Goal: Task Accomplishment & Management: Manage account settings

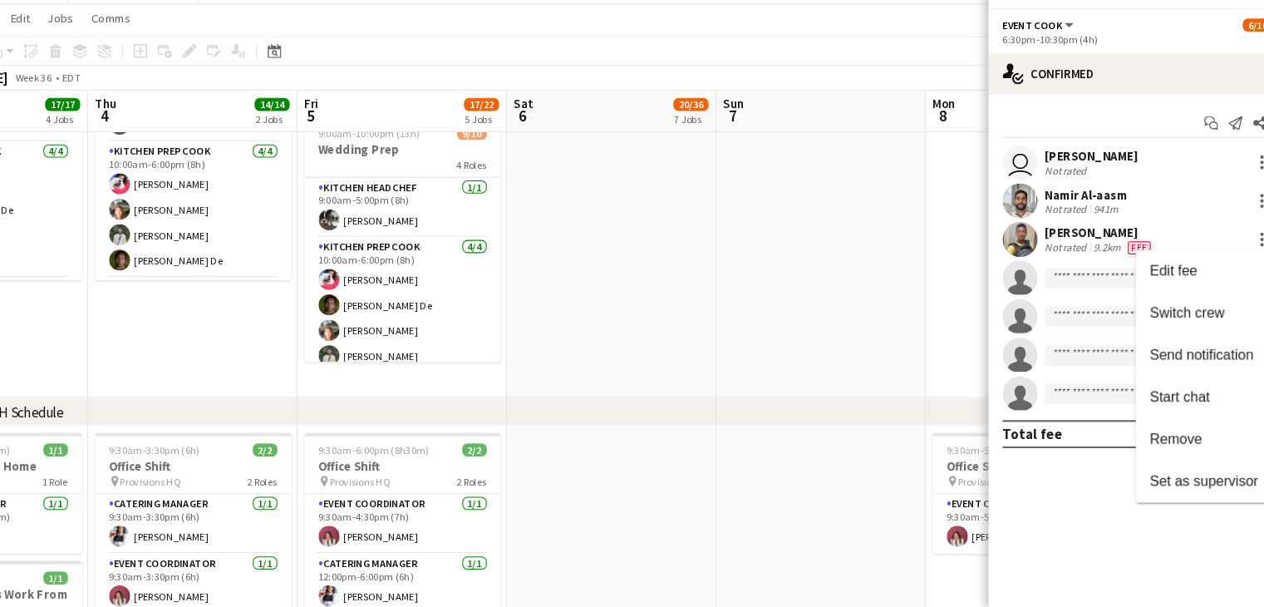
scroll to position [1465, 0]
click at [397, 351] on div at bounding box center [632, 303] width 1264 height 607
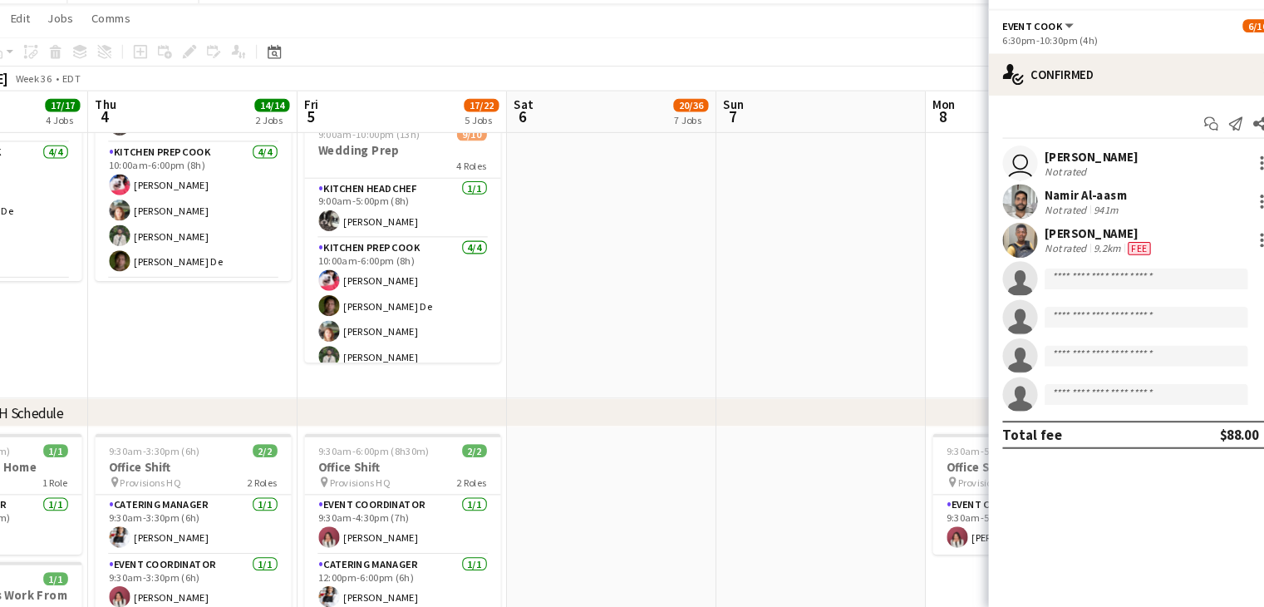
click at [724, 300] on app-date-cell at bounding box center [823, 226] width 199 height 364
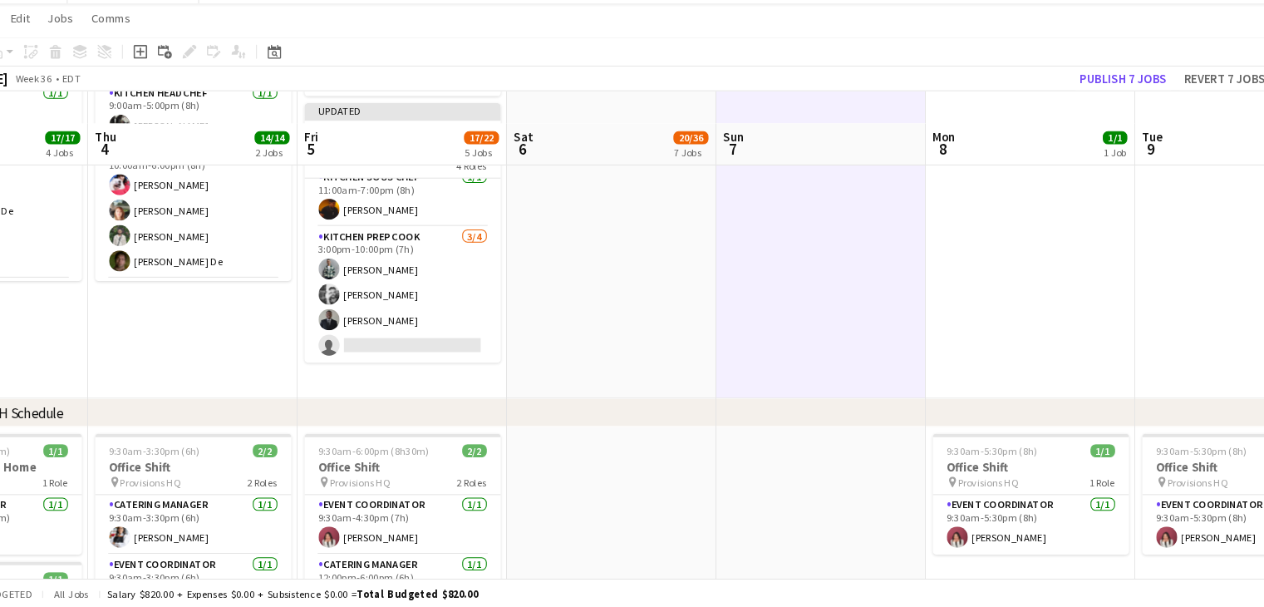
scroll to position [1499, 0]
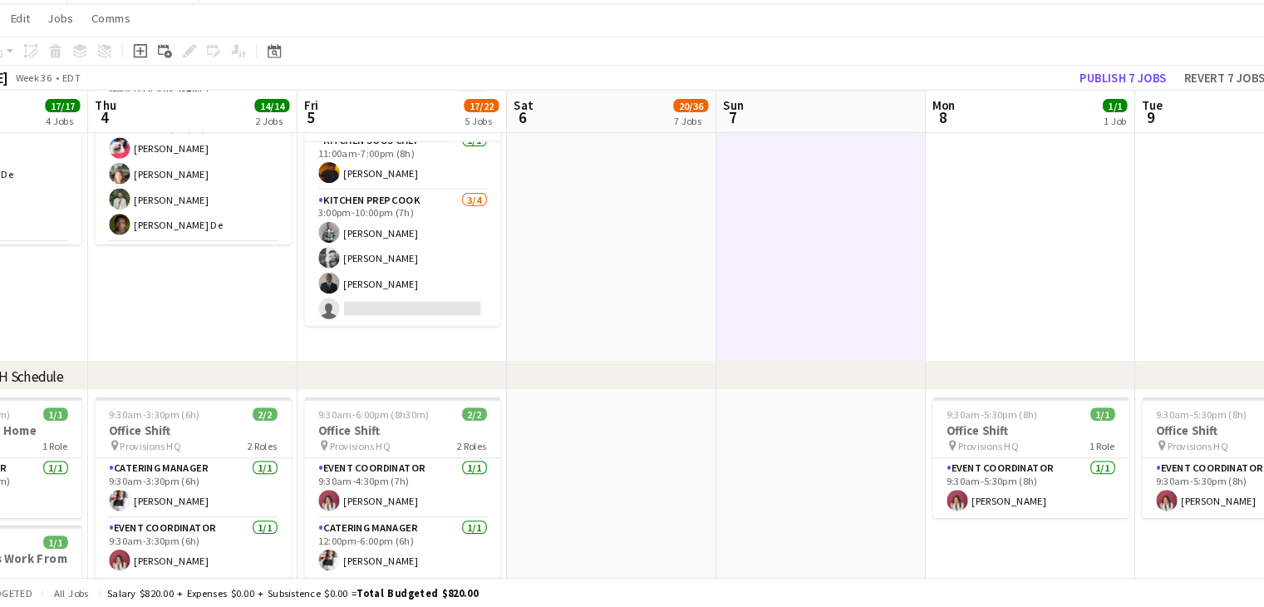
click at [419, 318] on app-card-role "Kitchen Prep Cook [DATE] 3:00pm-10:00pm (7h) [PERSON_NAME] [PERSON_NAME] [PERSO…" at bounding box center [426, 275] width 186 height 129
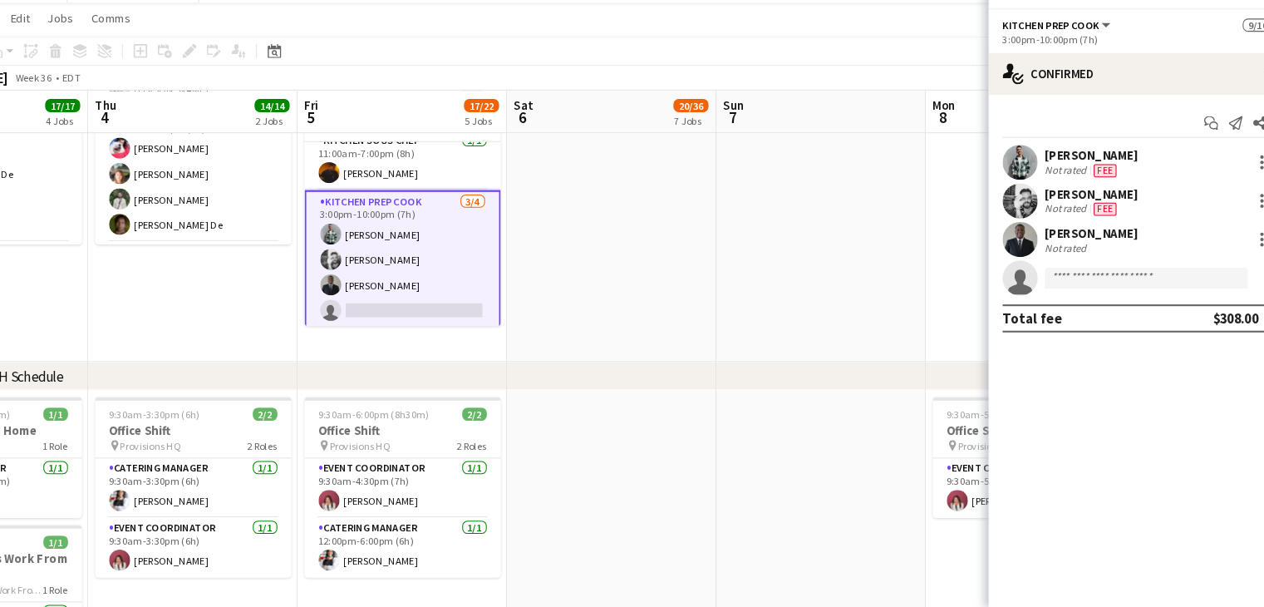
click at [407, 320] on app-card-role "Kitchen Prep Cook [DATE] 3:00pm-10:00pm (7h) [PERSON_NAME] [PERSON_NAME] [PERSO…" at bounding box center [426, 277] width 186 height 132
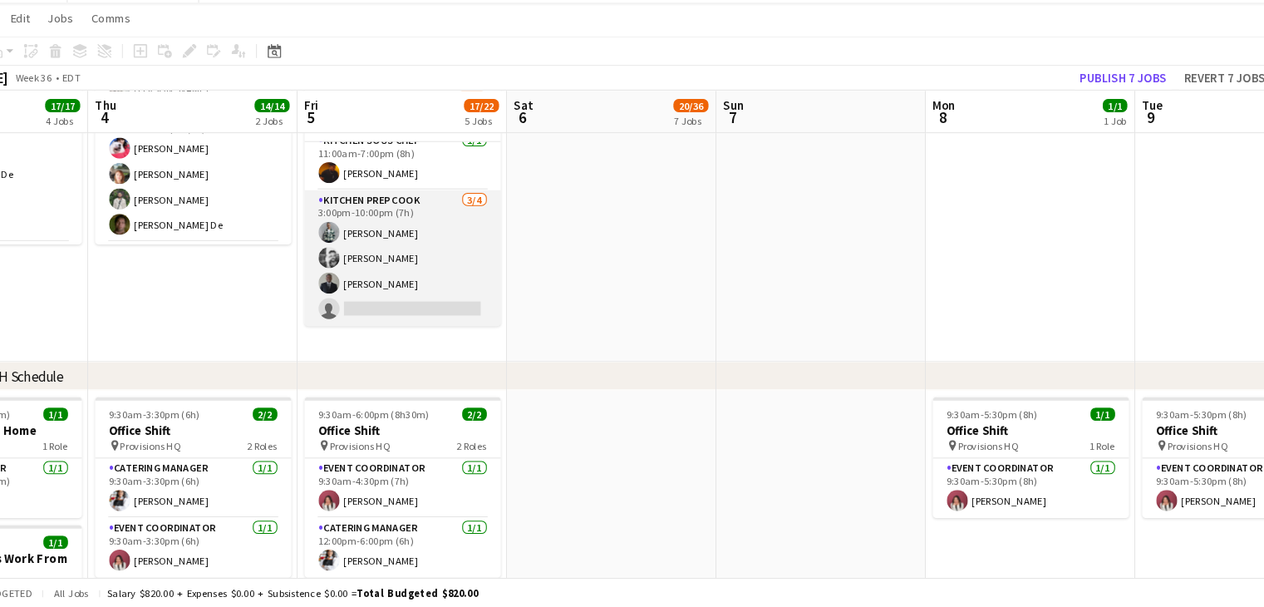
click at [407, 320] on app-card-role "Kitchen Prep Cook [DATE] 3:00pm-10:00pm (7h) [PERSON_NAME] [PERSON_NAME] [PERSO…" at bounding box center [426, 275] width 186 height 129
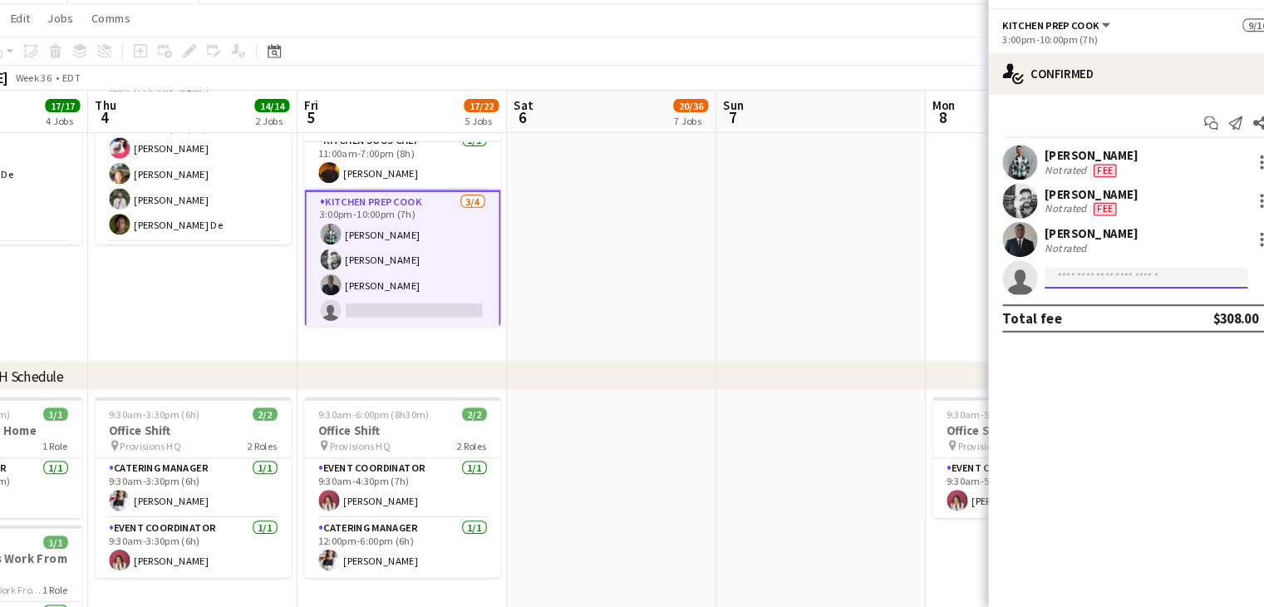
click at [1152, 297] on input at bounding box center [1130, 294] width 193 height 20
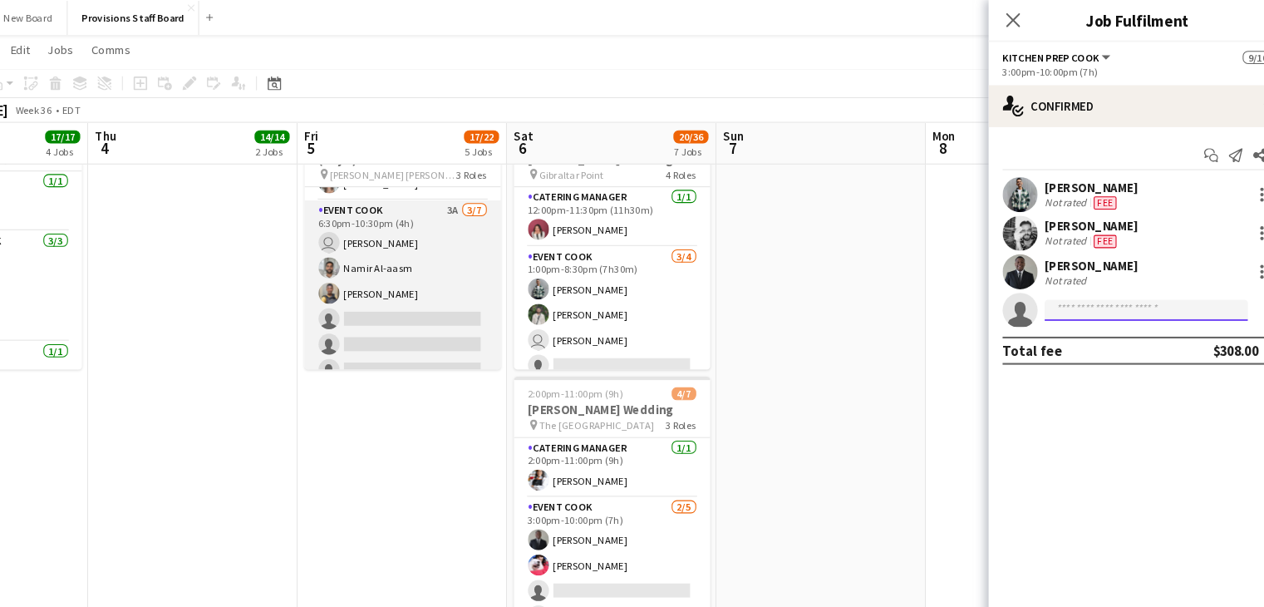
scroll to position [69, 0]
click at [411, 267] on app-card-role "Event Cook 3A [DATE] 6:30pm-10:30pm (4h) user [PERSON_NAME] [PERSON_NAME] Al-aa…" at bounding box center [426, 289] width 186 height 201
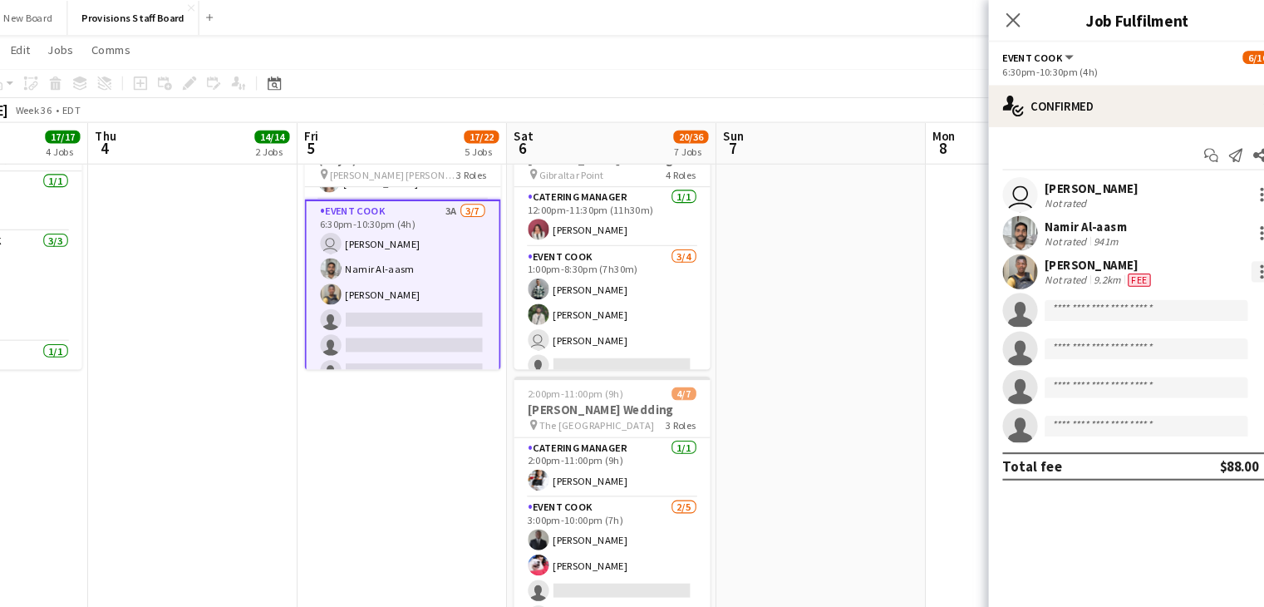
click at [1240, 253] on div at bounding box center [1240, 258] width 20 height 20
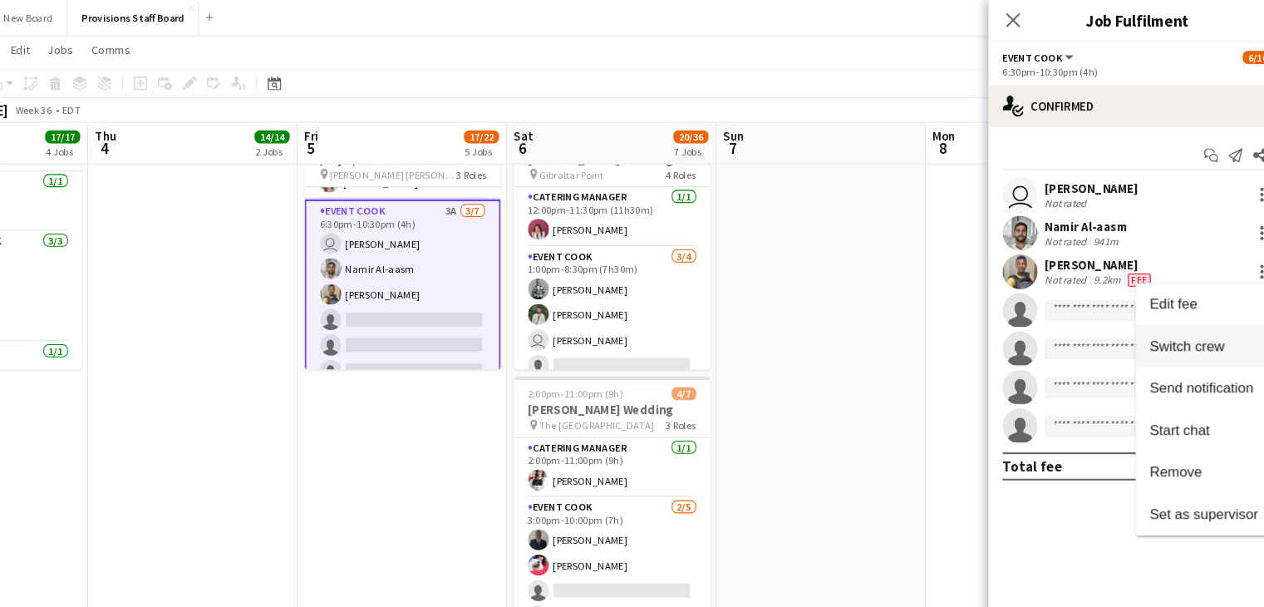
click at [1161, 333] on span "Switch crew" at bounding box center [1169, 328] width 71 height 14
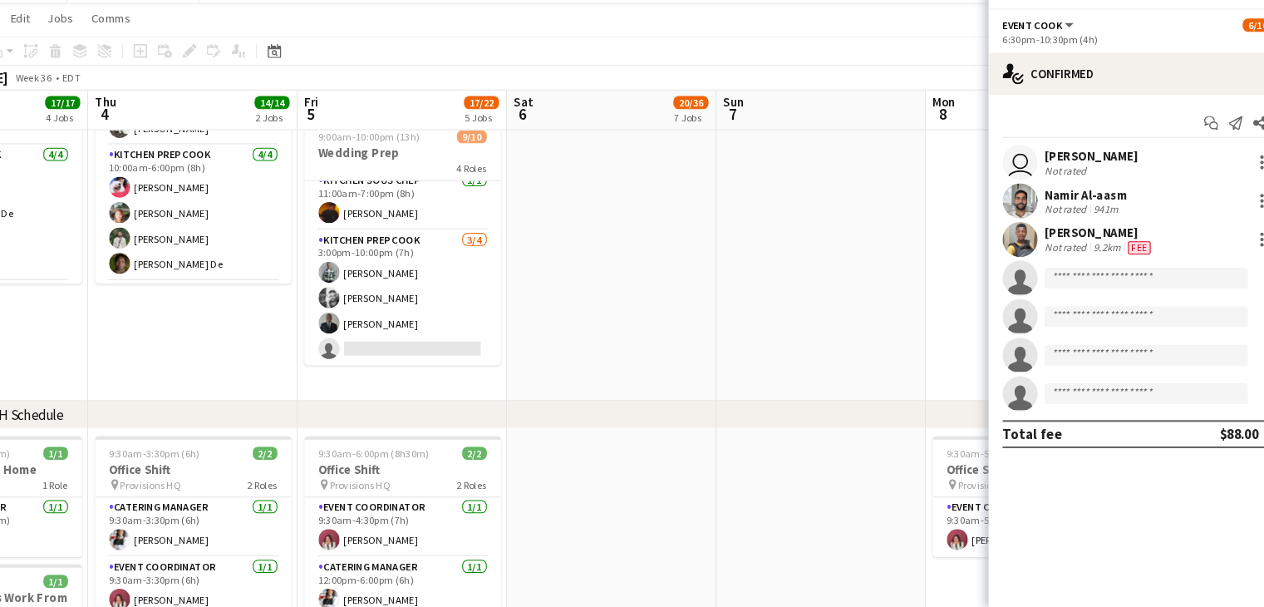
scroll to position [196, 0]
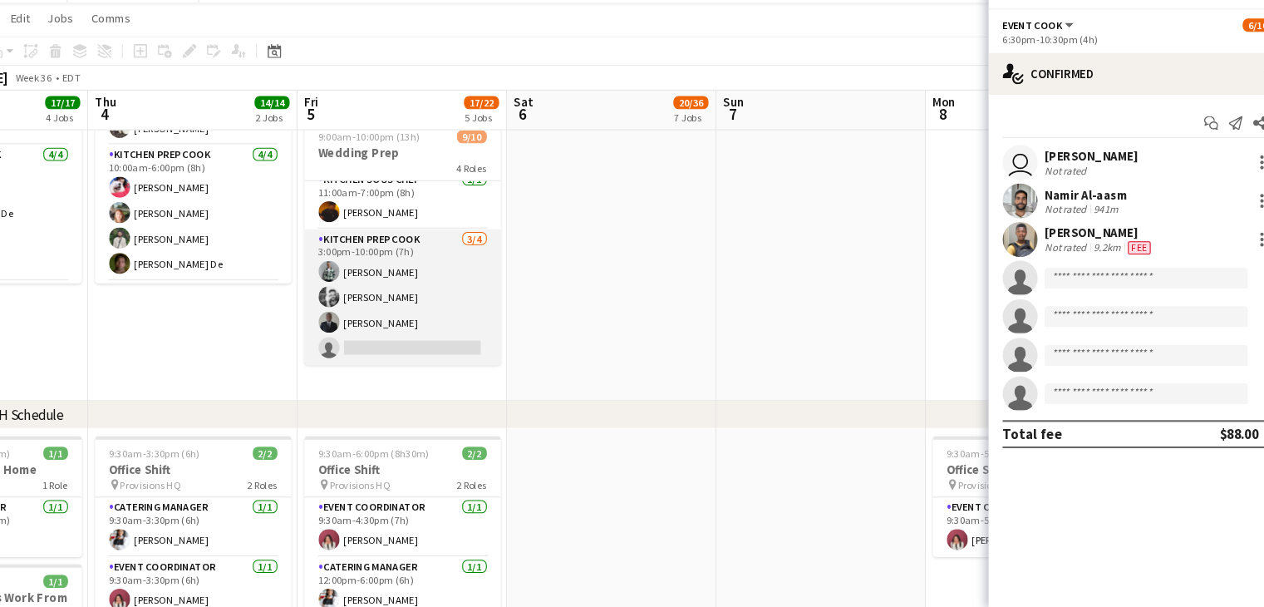
click at [391, 357] on app-card-role "Kitchen Prep Cook [DATE] 3:00pm-10:00pm (7h) [PERSON_NAME] [PERSON_NAME] [PERSO…" at bounding box center [426, 312] width 186 height 129
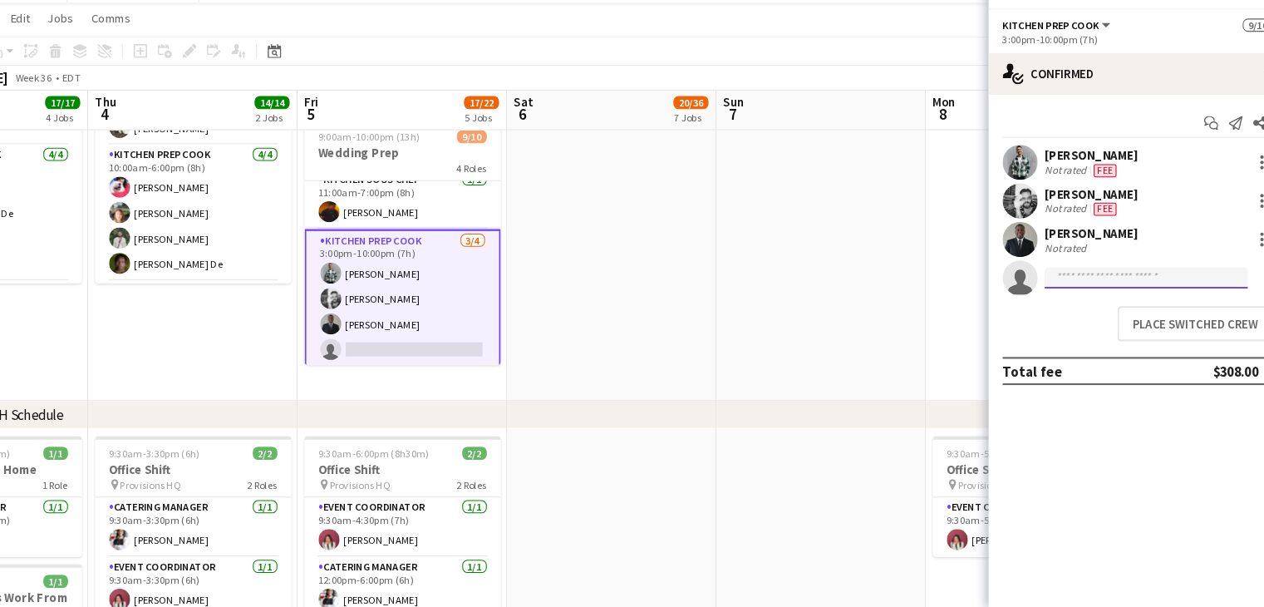
click at [1132, 289] on input at bounding box center [1130, 294] width 193 height 20
click at [1147, 344] on button "Place switched crew" at bounding box center [1176, 337] width 147 height 33
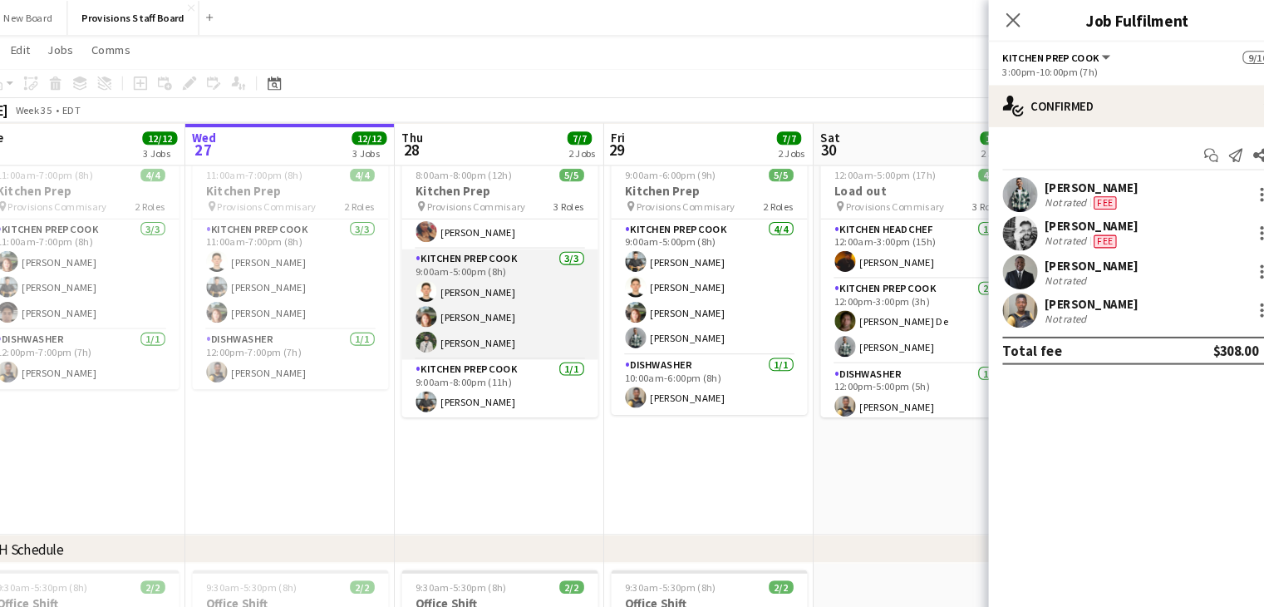
scroll to position [29, 0]
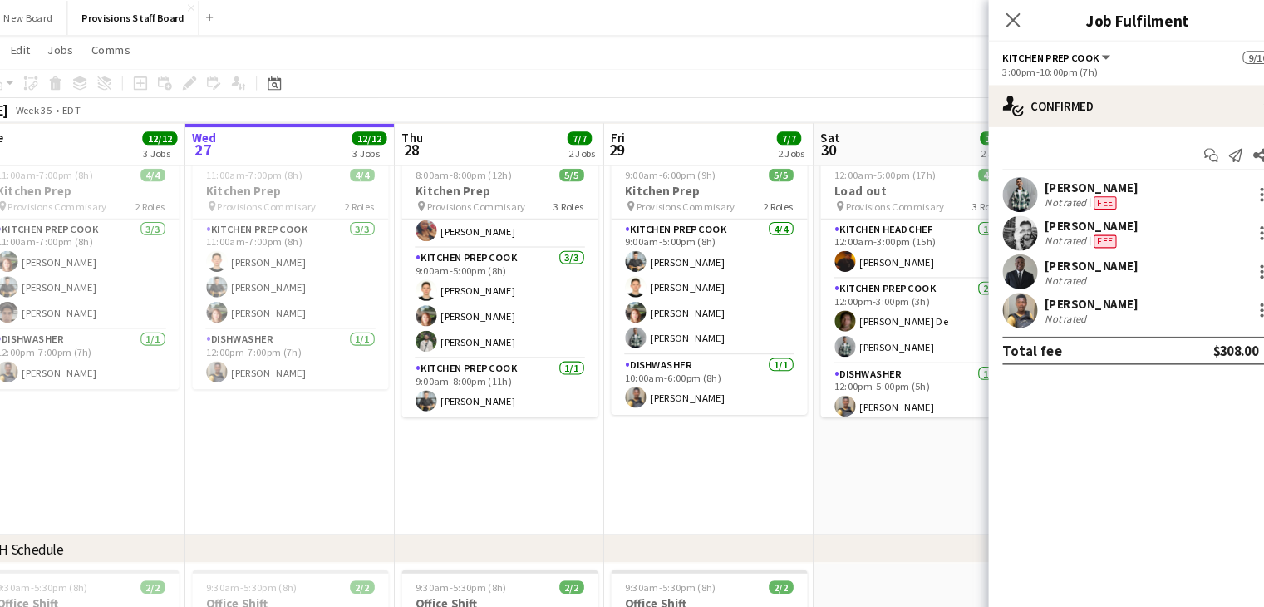
click at [545, 94] on div "[DATE] Week 35 • EDT Publish 1 job Revert 1 job" at bounding box center [632, 104] width 1264 height 23
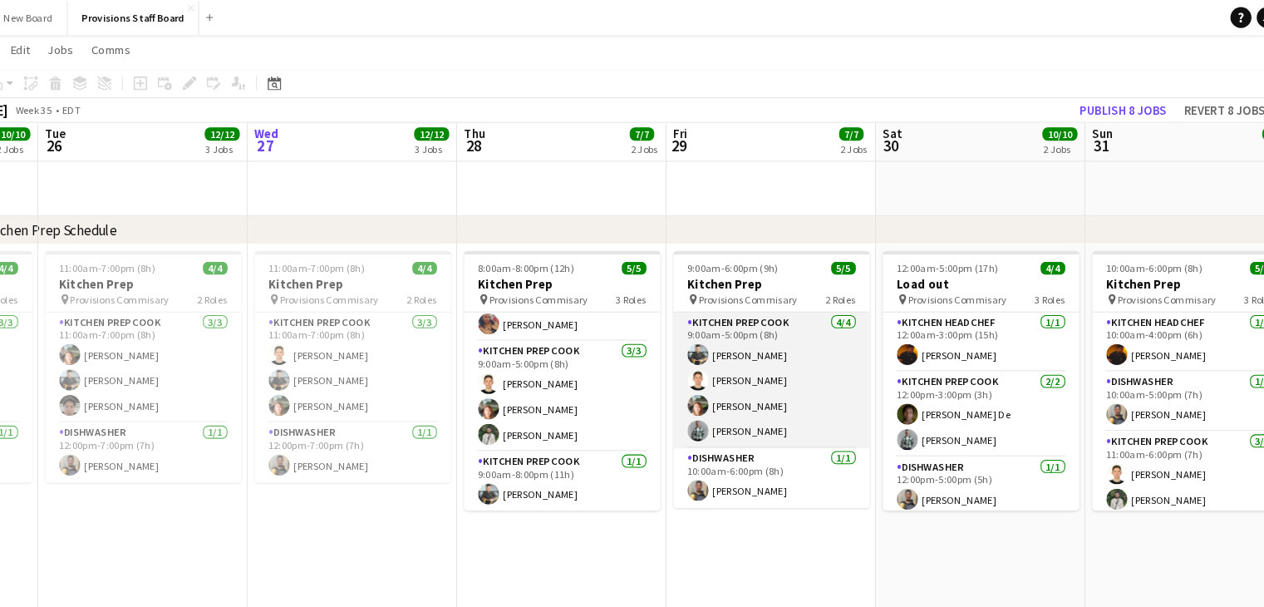
scroll to position [1274, 0]
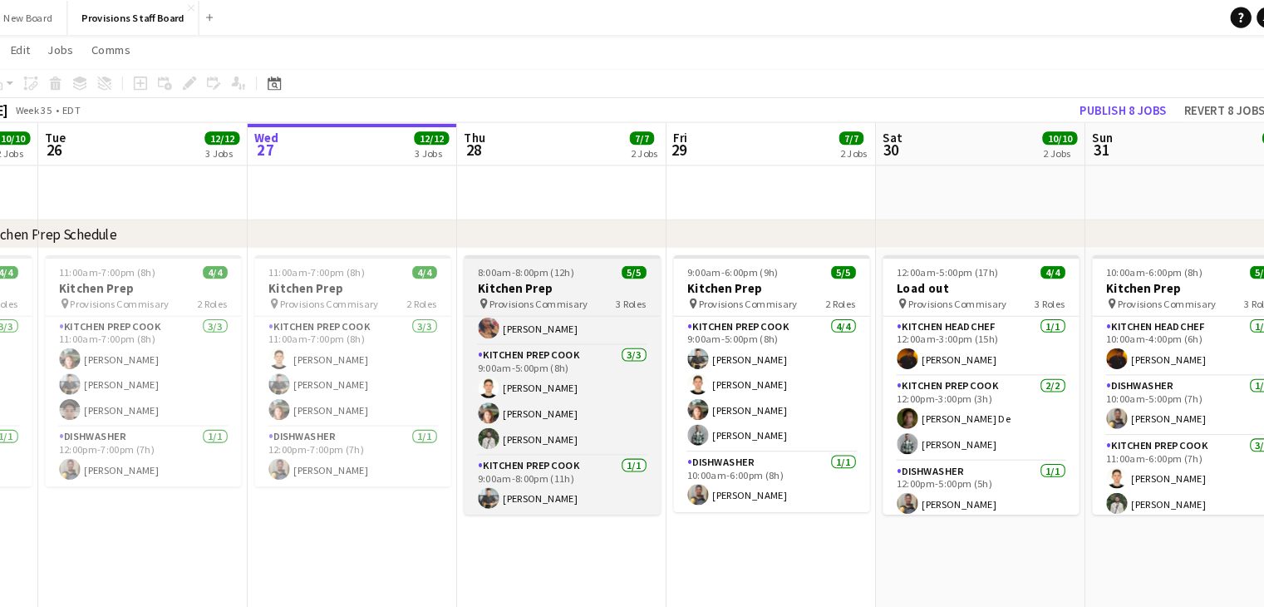
click at [634, 256] on span "5/5" at bounding box center [645, 258] width 23 height 12
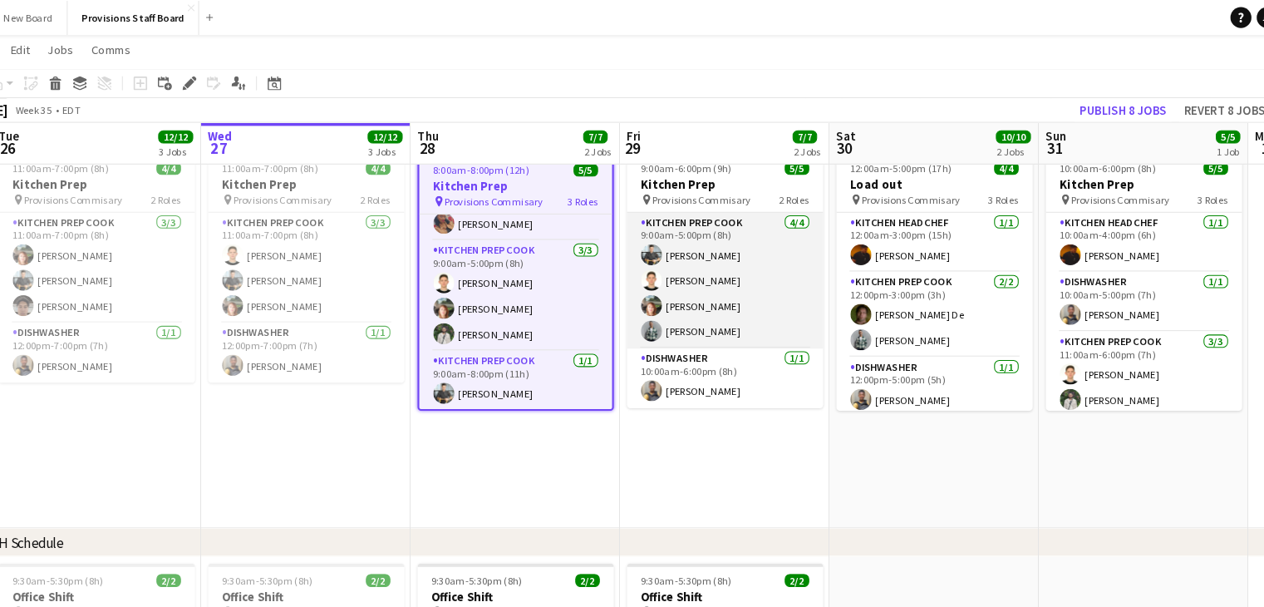
scroll to position [1370, 0]
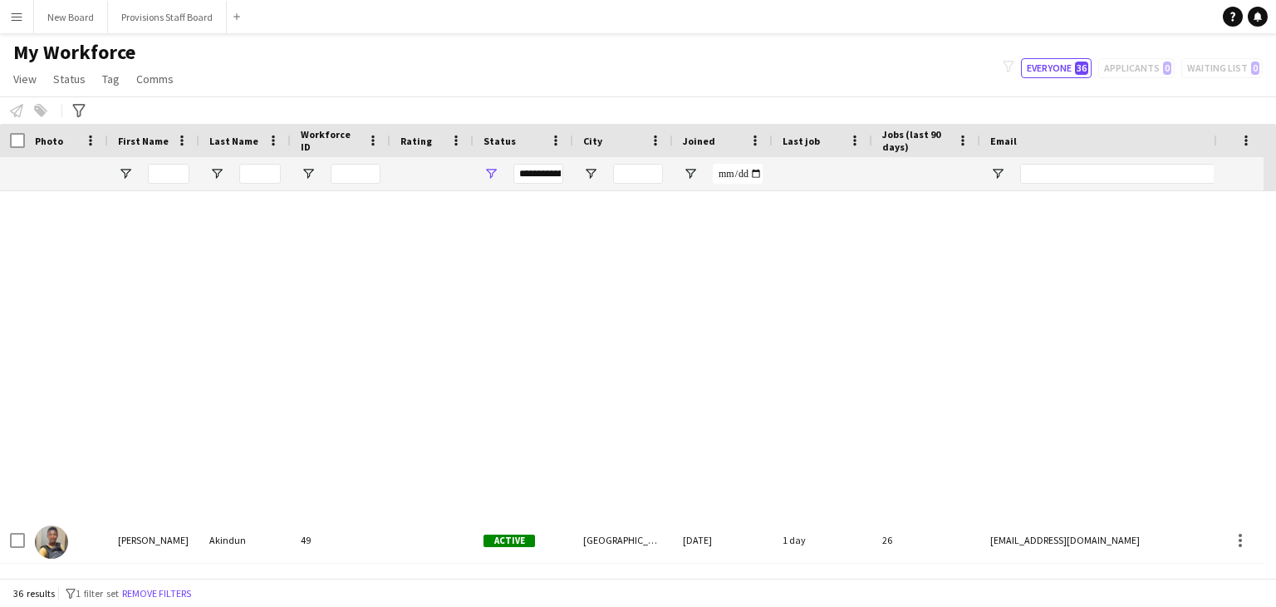
scroll to position [828, 0]
